Goal: Task Accomplishment & Management: Complete application form

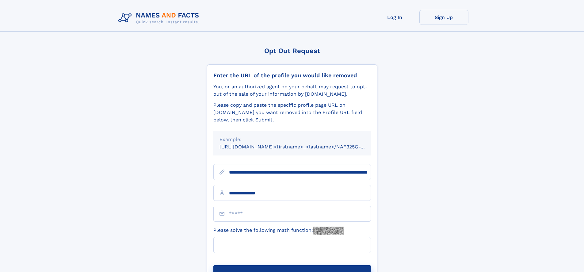
type input "**********"
type input "*"
click at [292, 265] on button "Submit Opt Out Request" at bounding box center [292, 275] width 158 height 20
